Goal: Task Accomplishment & Management: Manage account settings

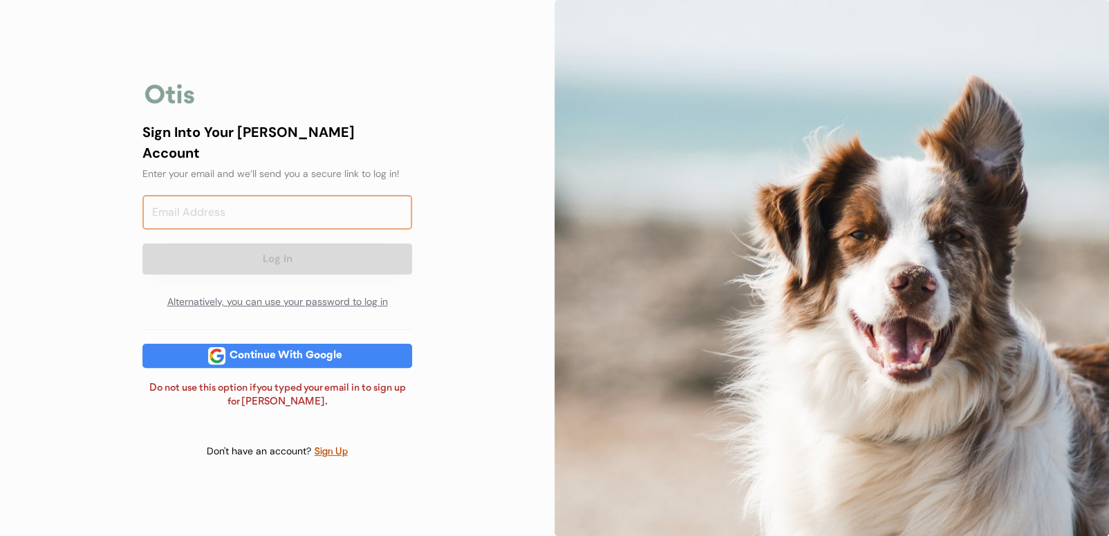
click at [241, 210] on input "email" at bounding box center [277, 212] width 270 height 35
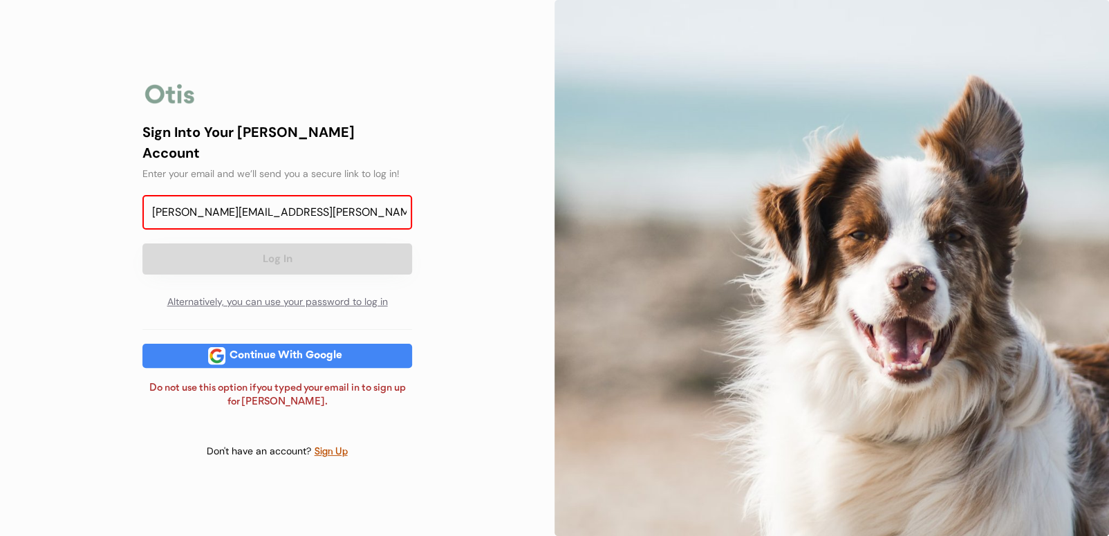
type input "lynette.ritterling@lambertvetsupply.com"
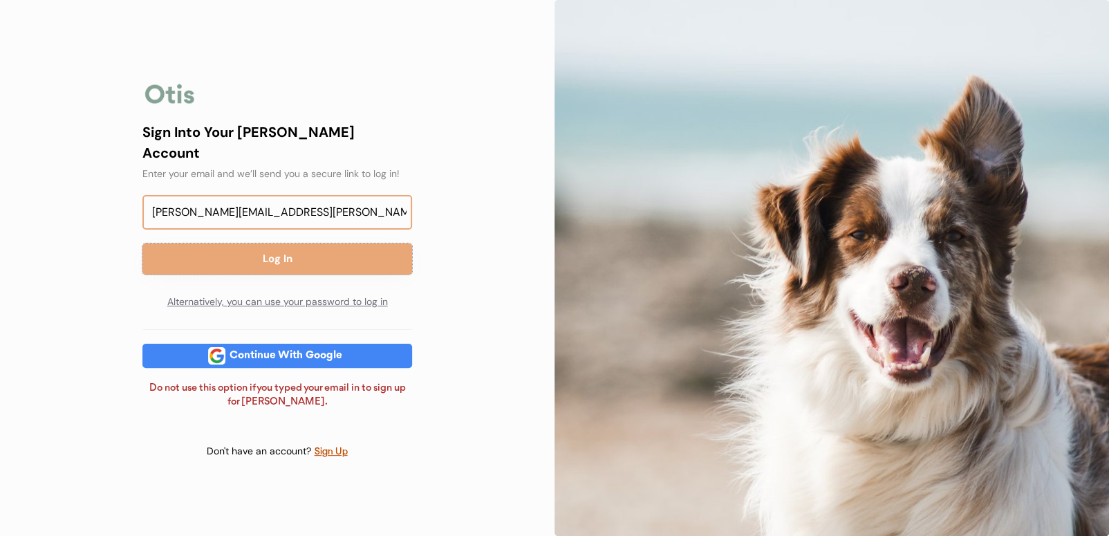
click at [142, 243] on button "Log In" at bounding box center [277, 258] width 270 height 31
